Goal: Navigation & Orientation: Find specific page/section

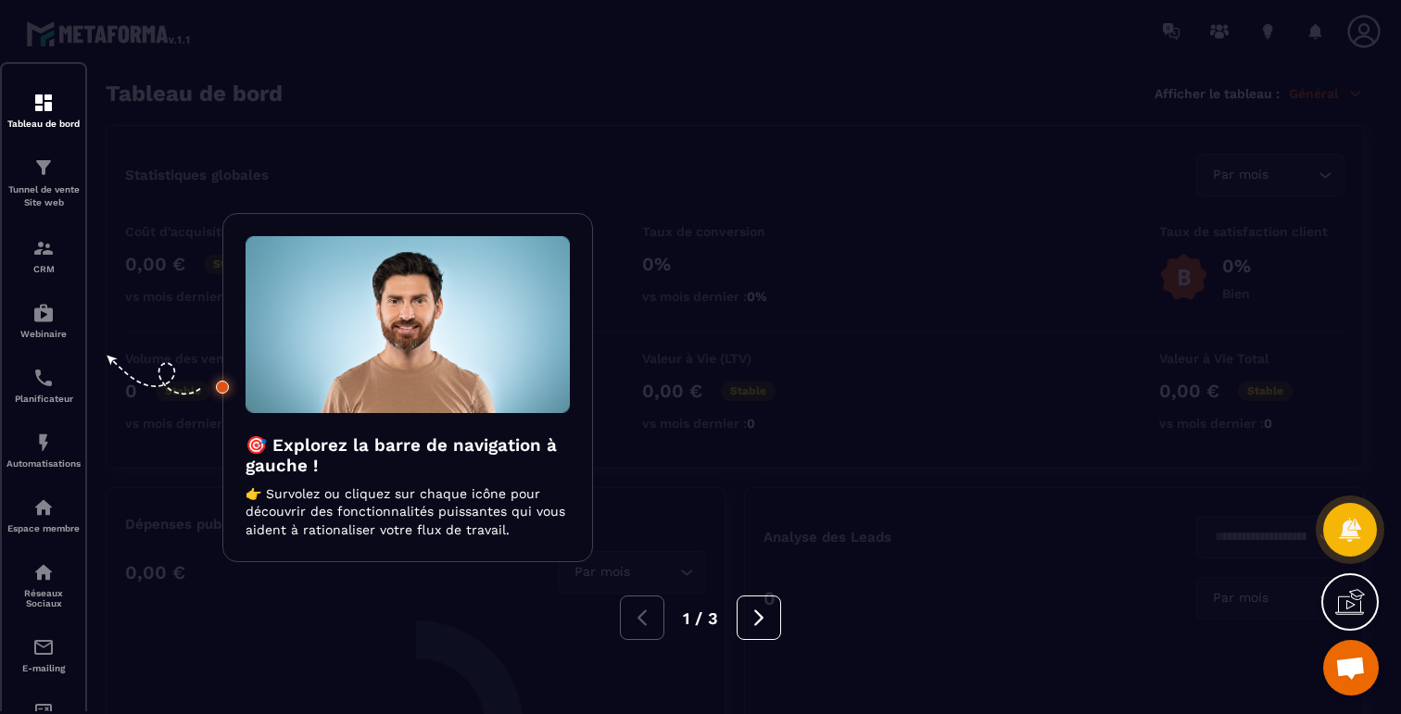
click at [147, 107] on div at bounding box center [700, 357] width 1401 height 714
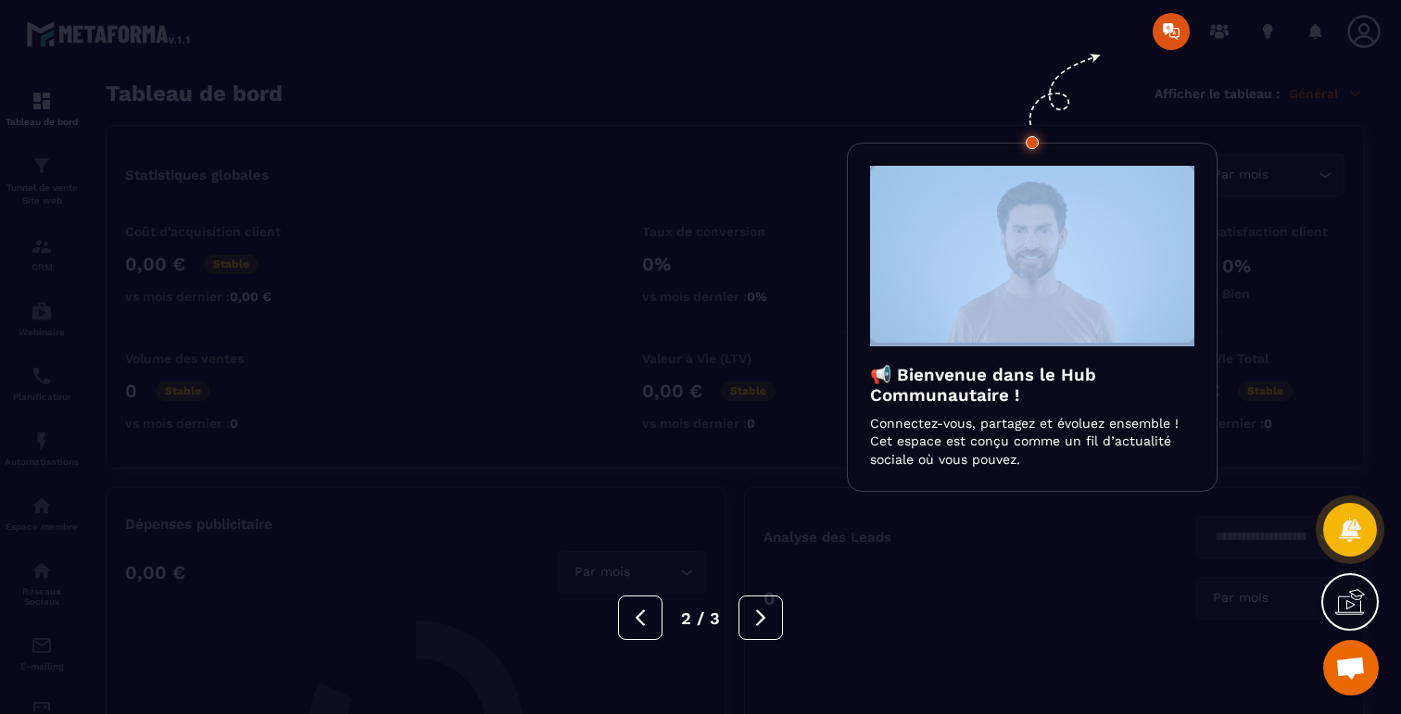
click at [147, 107] on div at bounding box center [700, 357] width 1401 height 714
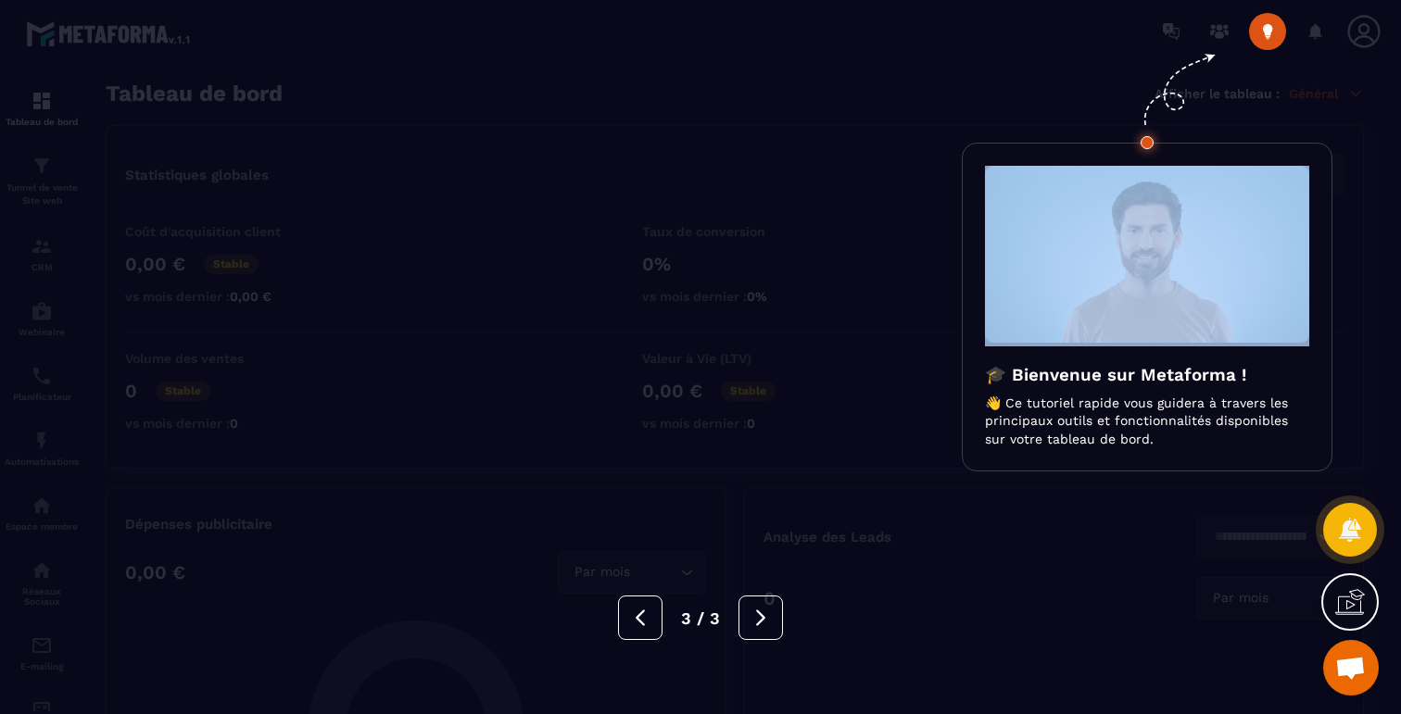
click at [147, 107] on div at bounding box center [700, 357] width 1401 height 714
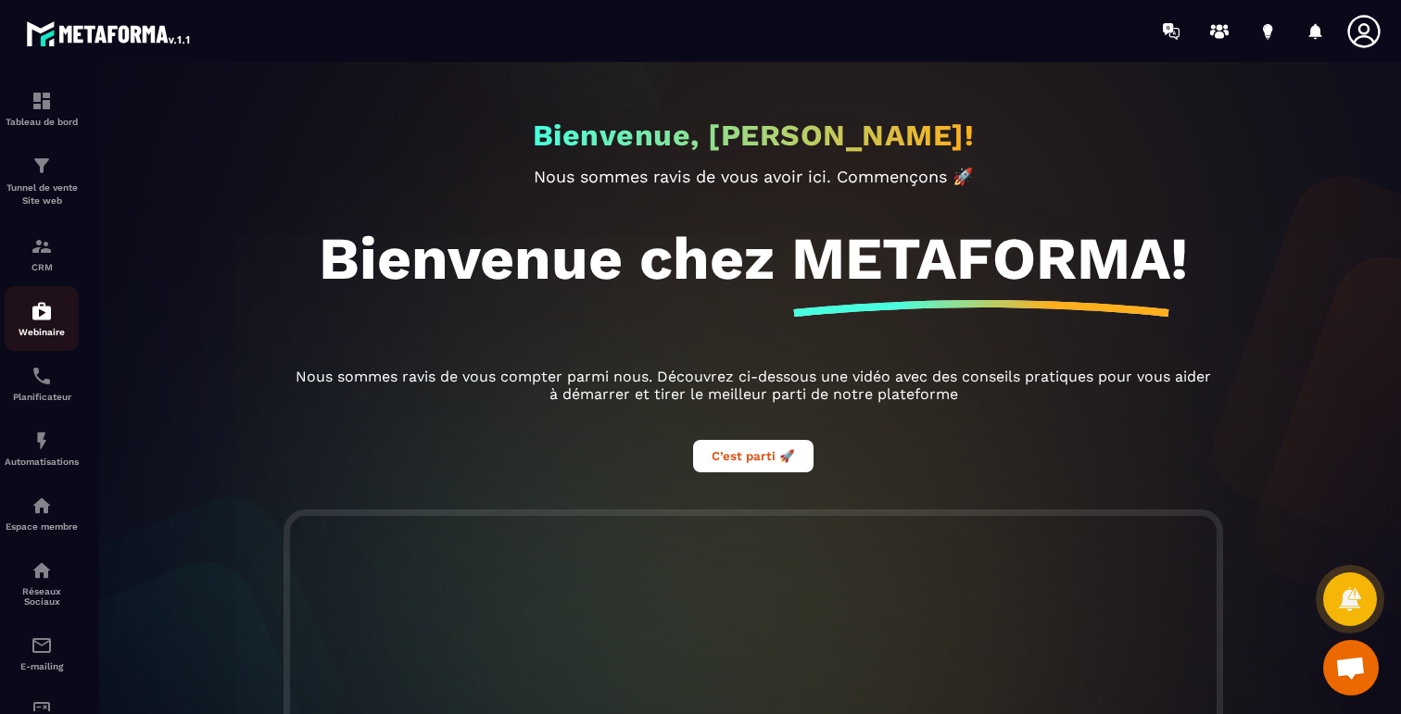
click at [31, 326] on div "Webinaire" at bounding box center [42, 318] width 74 height 37
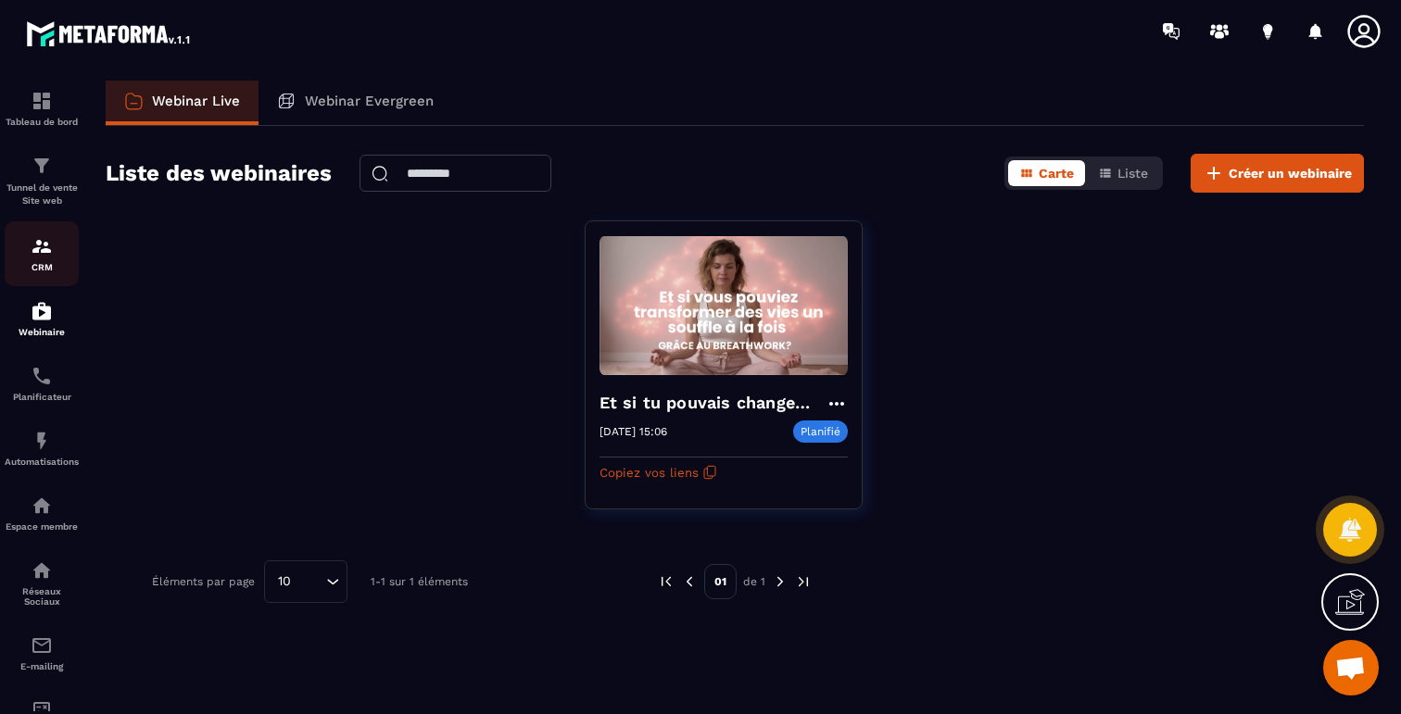
click at [32, 256] on img at bounding box center [42, 246] width 22 height 22
